Goal: Transaction & Acquisition: Obtain resource

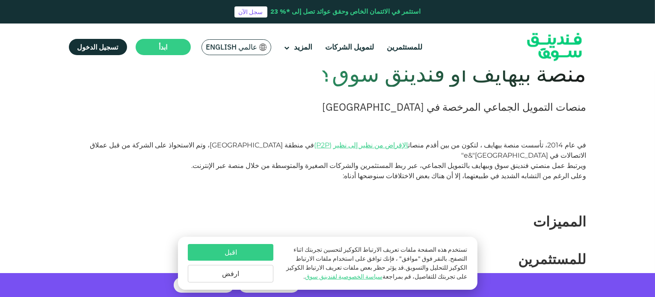
scroll to position [65, 0]
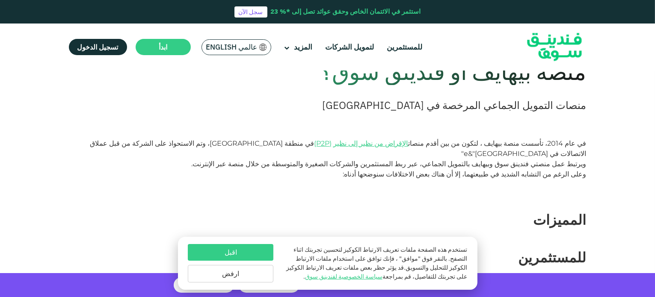
click at [482, 142] on span "، لتكون من بين أقدم منصات الإقراض من نظير إلى نظير" at bounding box center [408, 143] width 149 height 8
click at [469, 143] on span "، لتكون من بين أقدم منصات الإقراض من نظير إلى نظير" at bounding box center [408, 143] width 149 height 8
click at [408, 146] on link "الإقراض من نظير إلى نظير" at bounding box center [371, 143] width 75 height 8
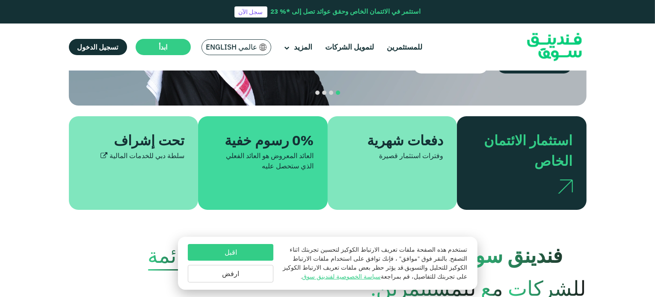
scroll to position [183, 0]
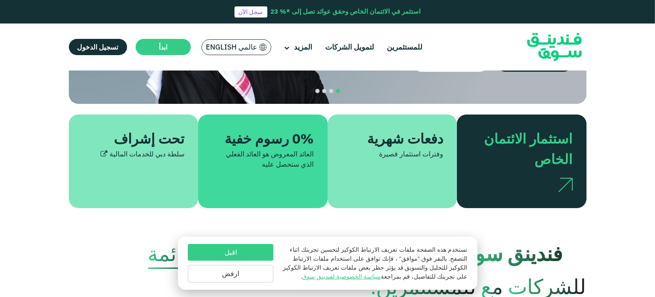
click at [246, 251] on button "اقبل" at bounding box center [231, 252] width 86 height 17
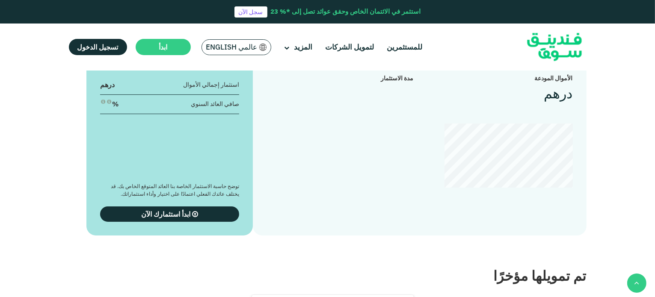
scroll to position [1014, 0]
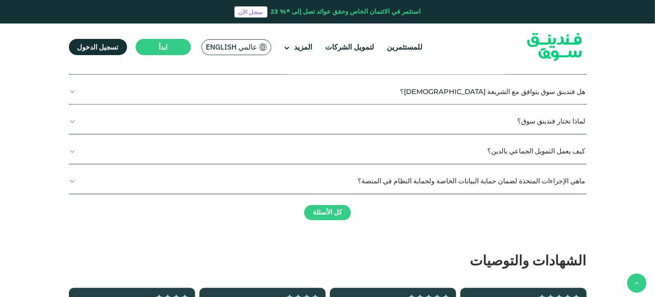
type tc-range-slider "4"
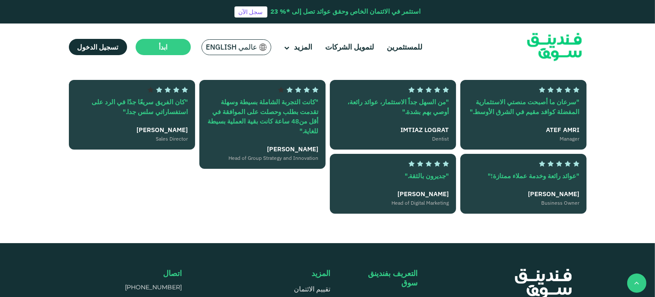
scroll to position [1836, 0]
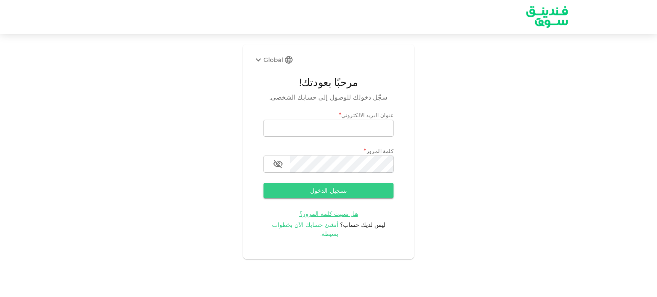
click at [334, 224] on span "أنشئ حسابك الآن بخطوات بسيطة." at bounding box center [305, 229] width 67 height 17
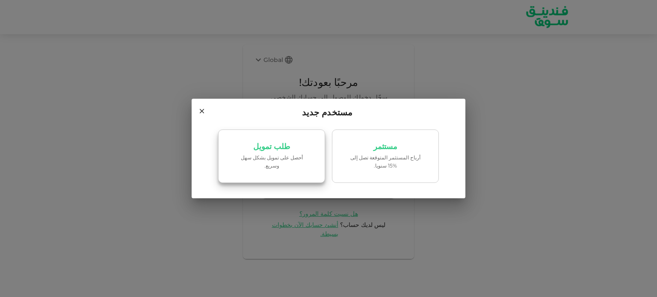
click at [296, 164] on p "‏أحصل على تمويل بشكل سهل وسريع." at bounding box center [271, 162] width 73 height 16
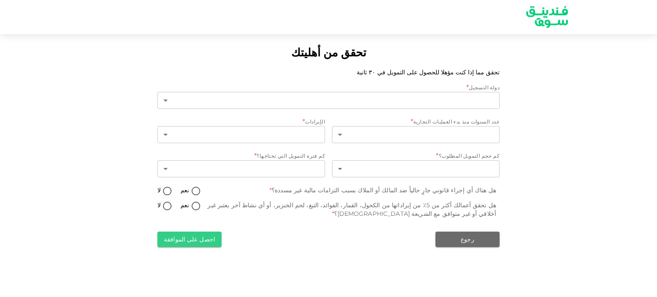
type input "1"
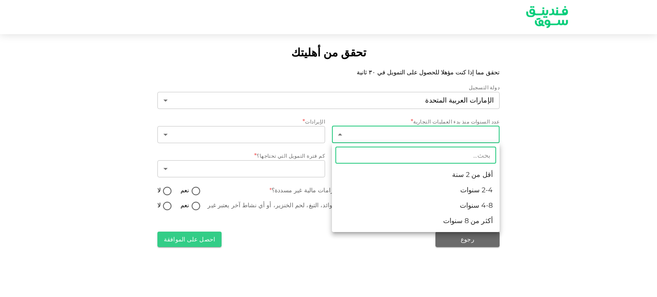
click at [404, 137] on body "تحقق من أهليتك تحقق مما إذا كنت مؤهلا للحصول على التمويل في ٣٠ ثانية دولة التسج…" at bounding box center [328, 148] width 657 height 297
click at [555, 166] on div at bounding box center [328, 148] width 657 height 297
